Goal: Task Accomplishment & Management: Manage account settings

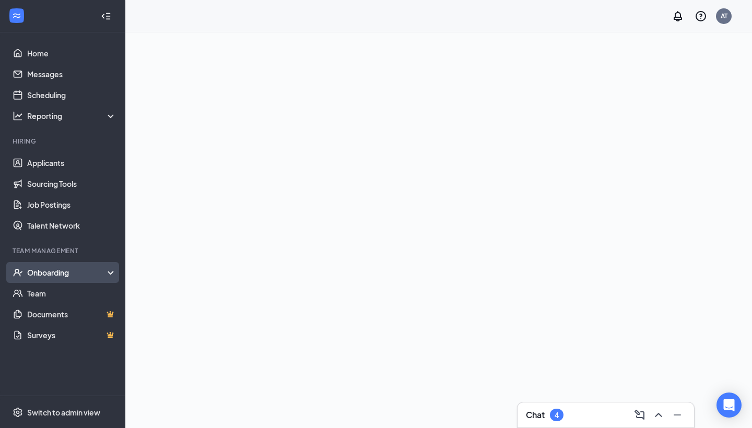
click at [60, 276] on div "Onboarding" at bounding box center [67, 272] width 80 height 10
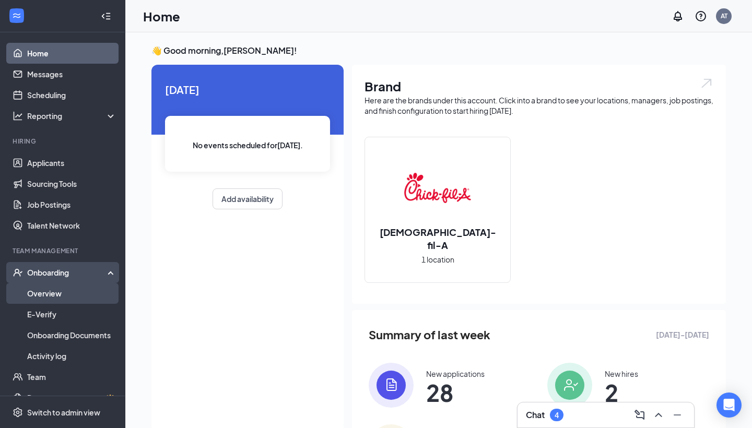
click at [48, 297] on link "Overview" at bounding box center [71, 293] width 89 height 21
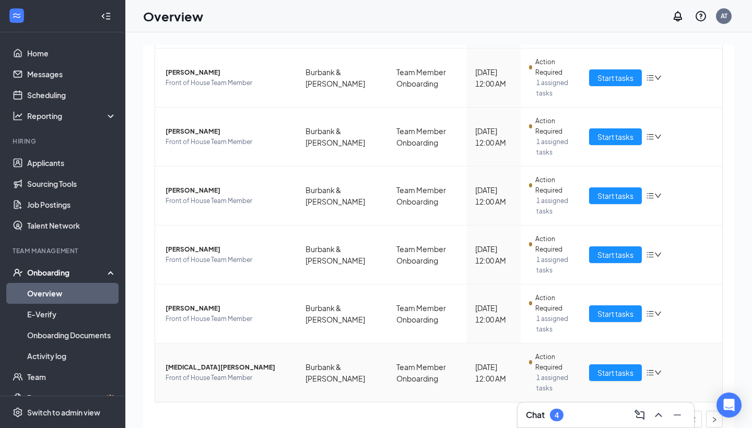
scroll to position [374, 0]
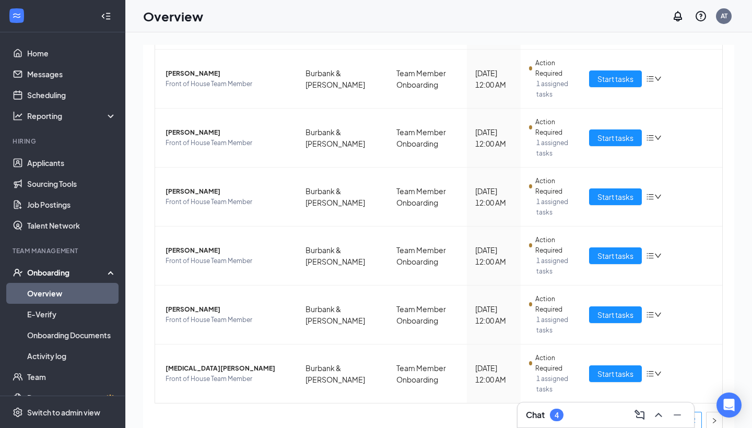
click at [696, 413] on link "2" at bounding box center [694, 421] width 16 height 16
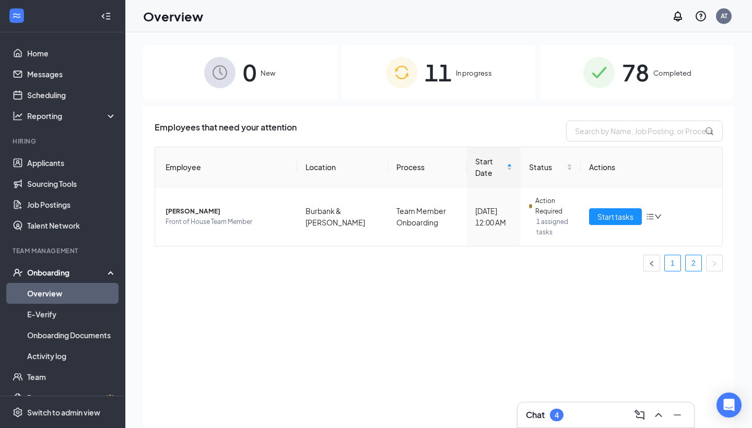
click at [677, 255] on link "1" at bounding box center [673, 263] width 16 height 16
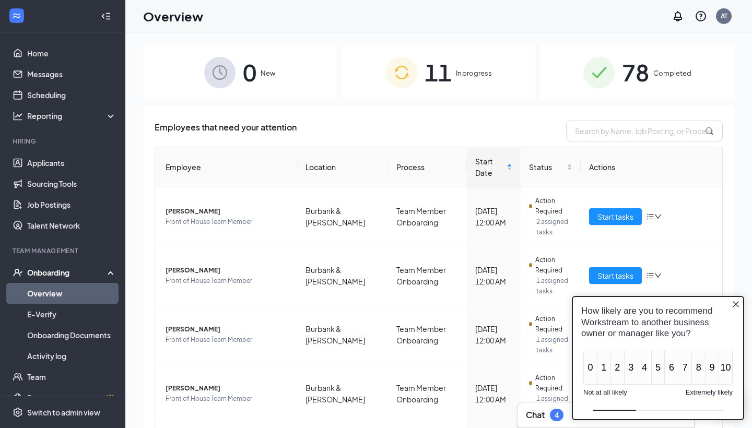
click at [733, 303] on icon "Close button" at bounding box center [736, 304] width 8 height 8
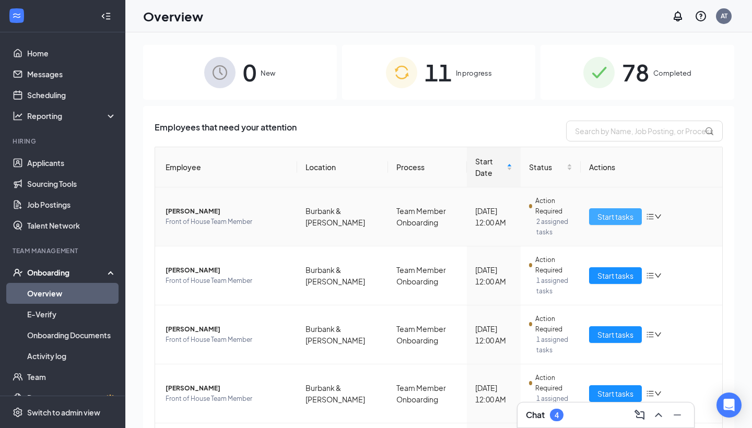
click at [606, 211] on span "Start tasks" at bounding box center [615, 216] width 36 height 11
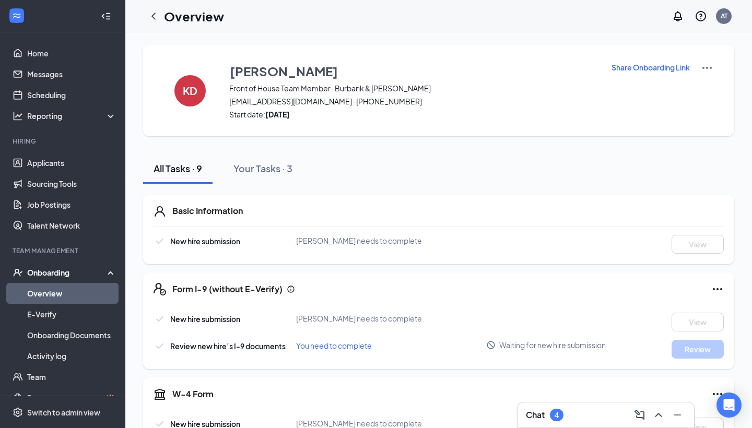
click at [666, 72] on p "Share Onboarding Link" at bounding box center [650, 67] width 78 height 10
type textarea "Hi [PERSON_NAME], This is a gentle reminder to complete your onboarding before …"
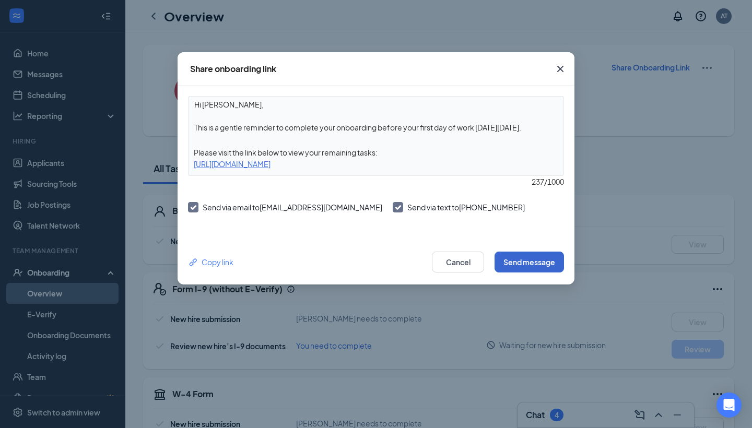
click at [545, 267] on button "Send message" at bounding box center [529, 262] width 69 height 21
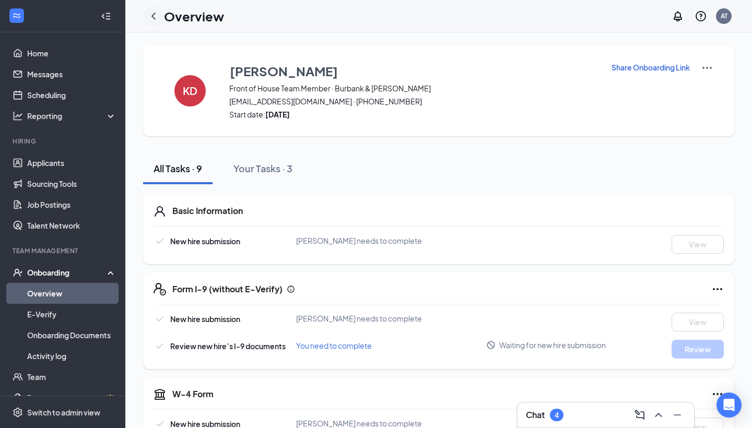
click at [152, 15] on icon "ChevronLeft" at bounding box center [153, 16] width 4 height 7
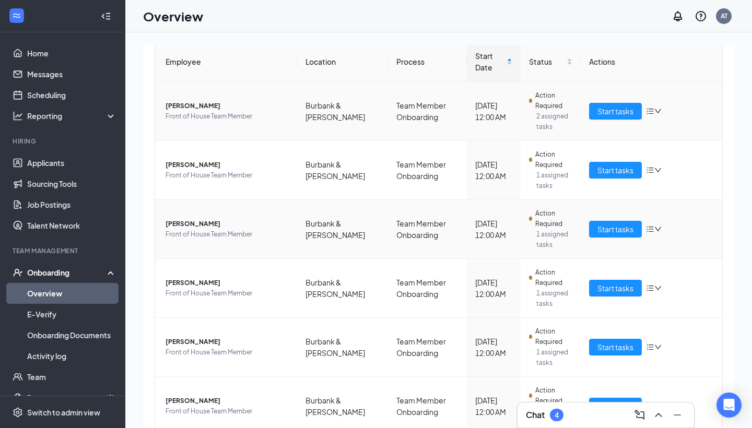
scroll to position [119, 0]
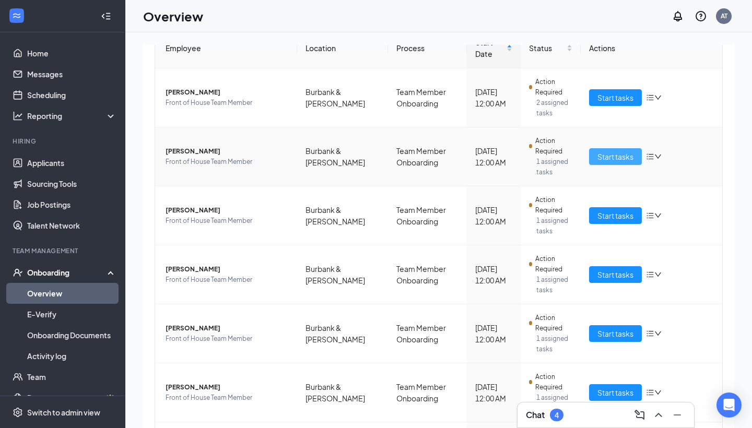
click at [625, 151] on span "Start tasks" at bounding box center [615, 156] width 36 height 11
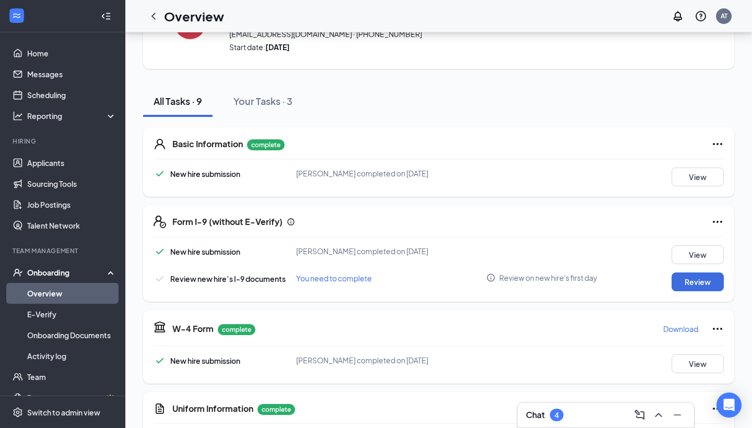
scroll to position [92, 0]
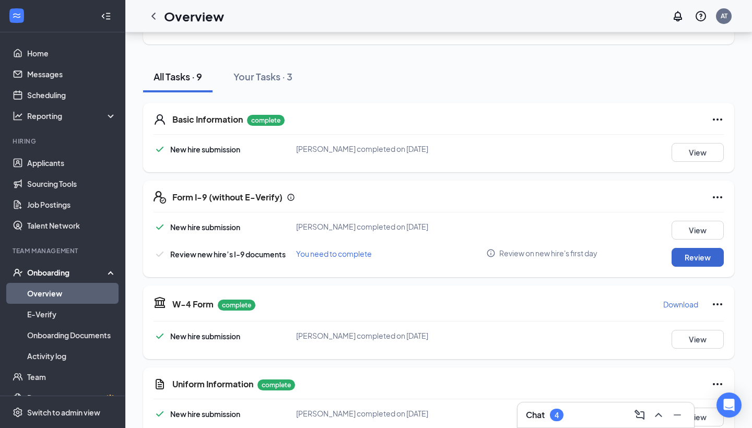
click at [700, 251] on button "Review" at bounding box center [698, 257] width 52 height 19
type input "[DATE]"
